Goal: Information Seeking & Learning: Learn about a topic

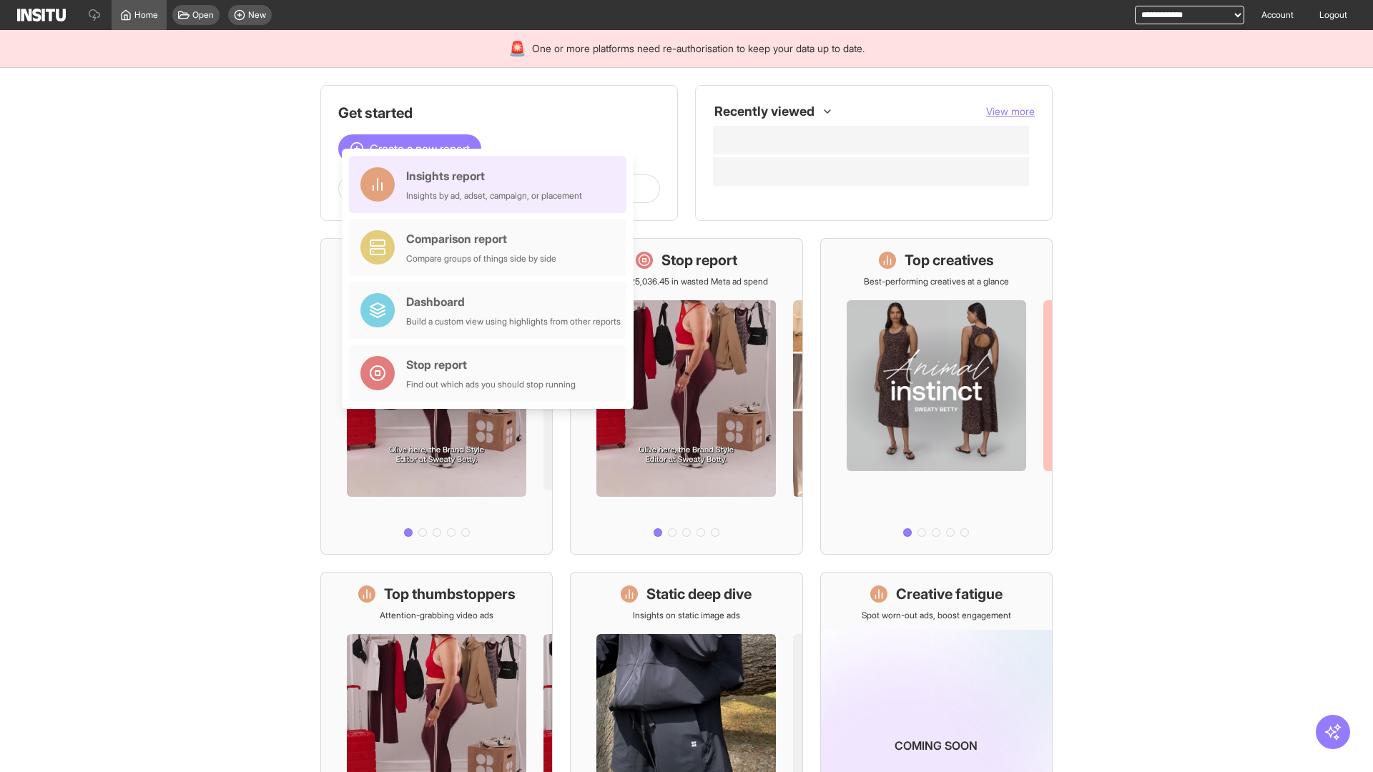
click at [491, 184] on div "Insights report Insights by ad, adset, campaign, or placement" at bounding box center [494, 184] width 176 height 34
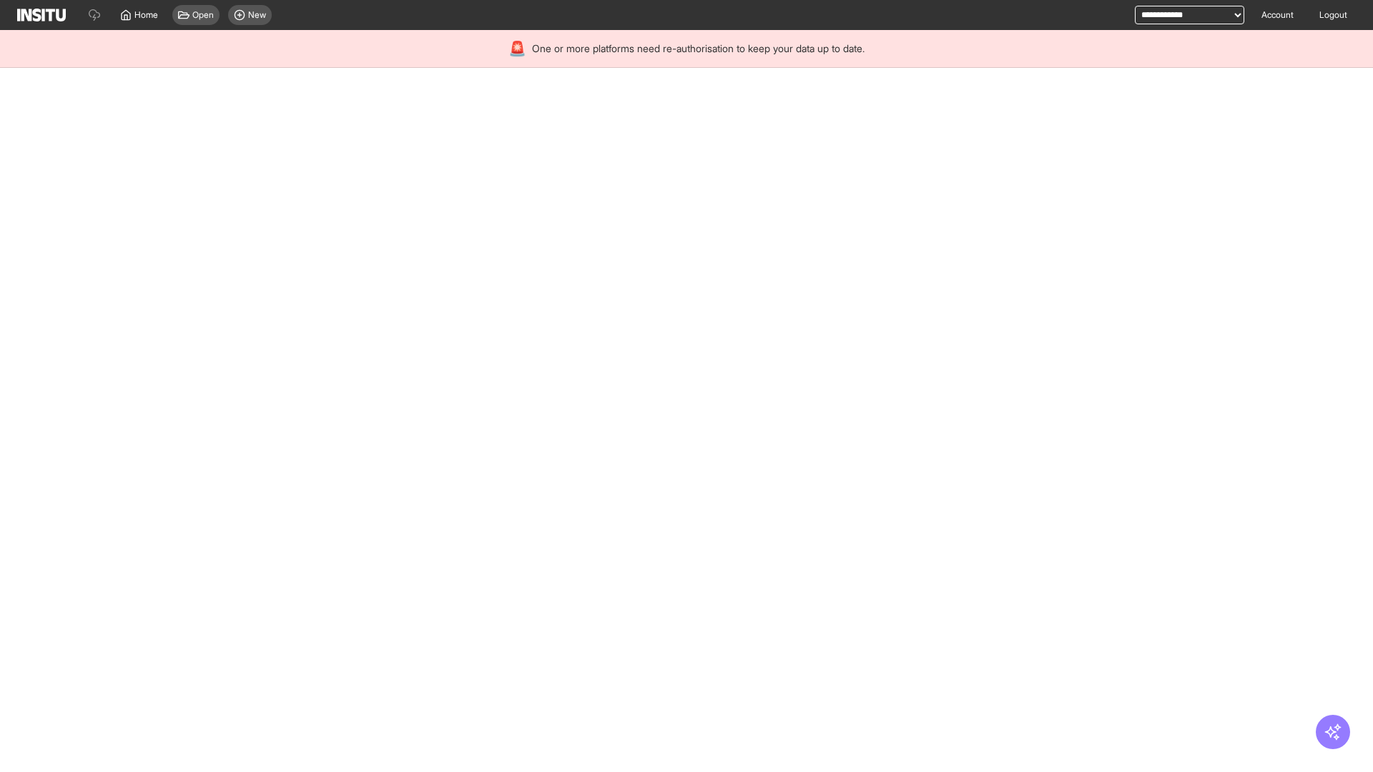
select select "**"
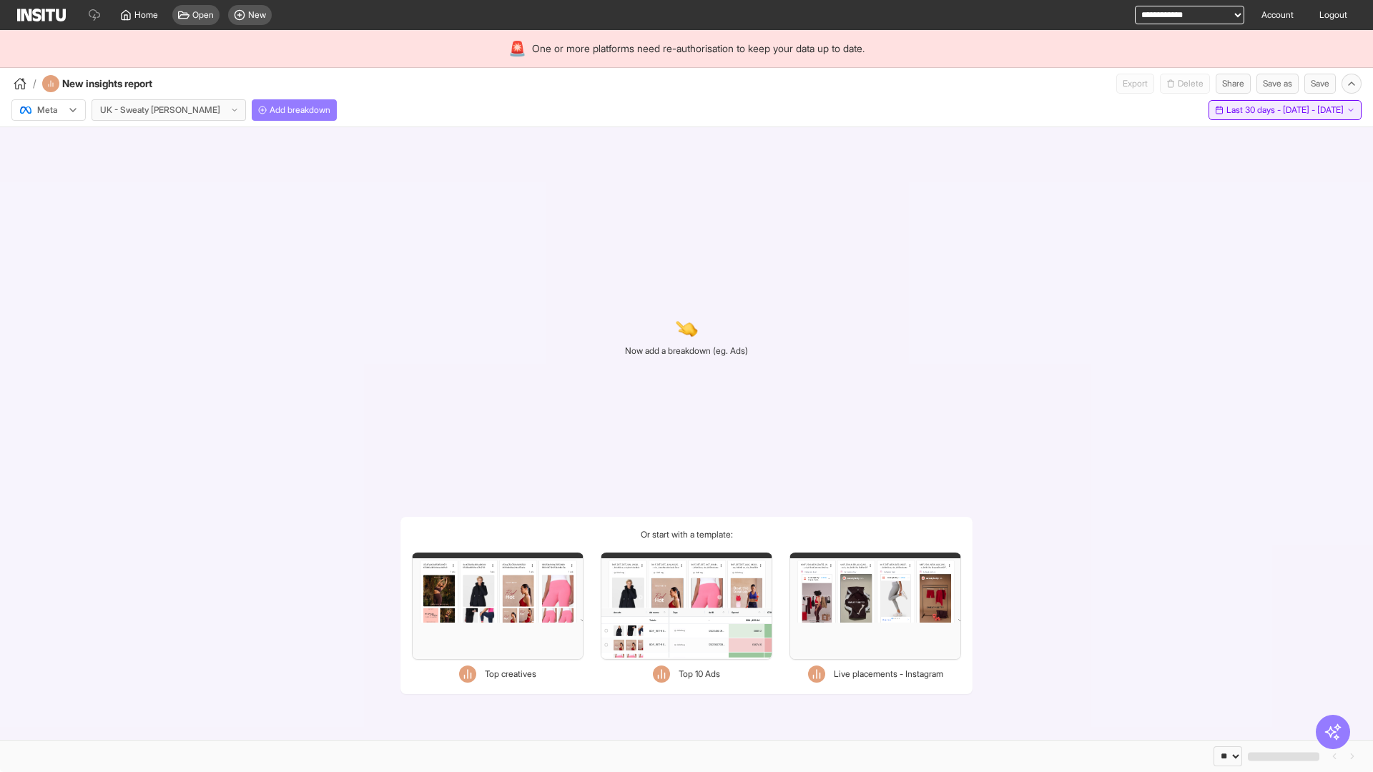
click at [1251, 110] on span "Last 30 days - [DATE] - [DATE]" at bounding box center [1284, 109] width 117 height 11
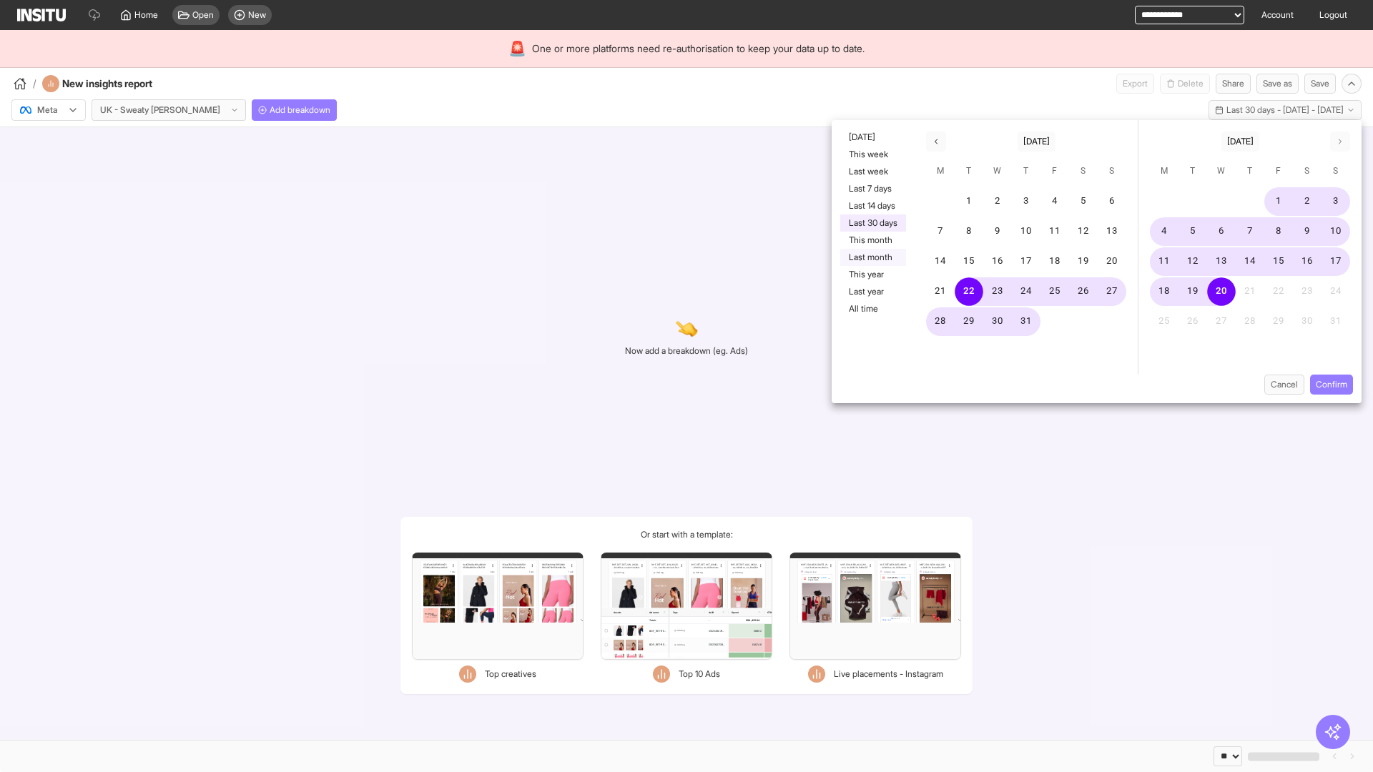
click at [872, 257] on button "Last month" at bounding box center [873, 257] width 66 height 17
